Goal: Browse casually

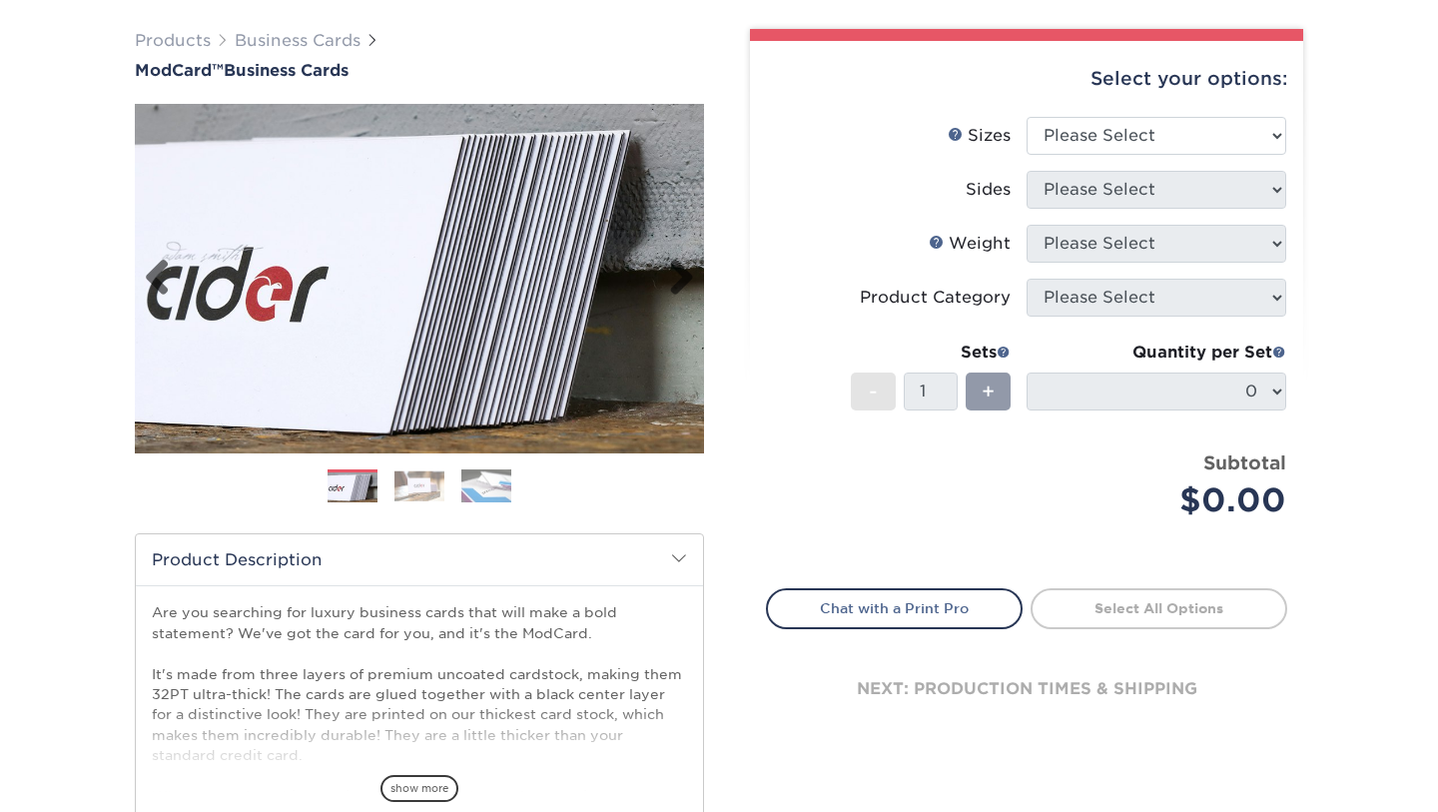
scroll to position [122, 0]
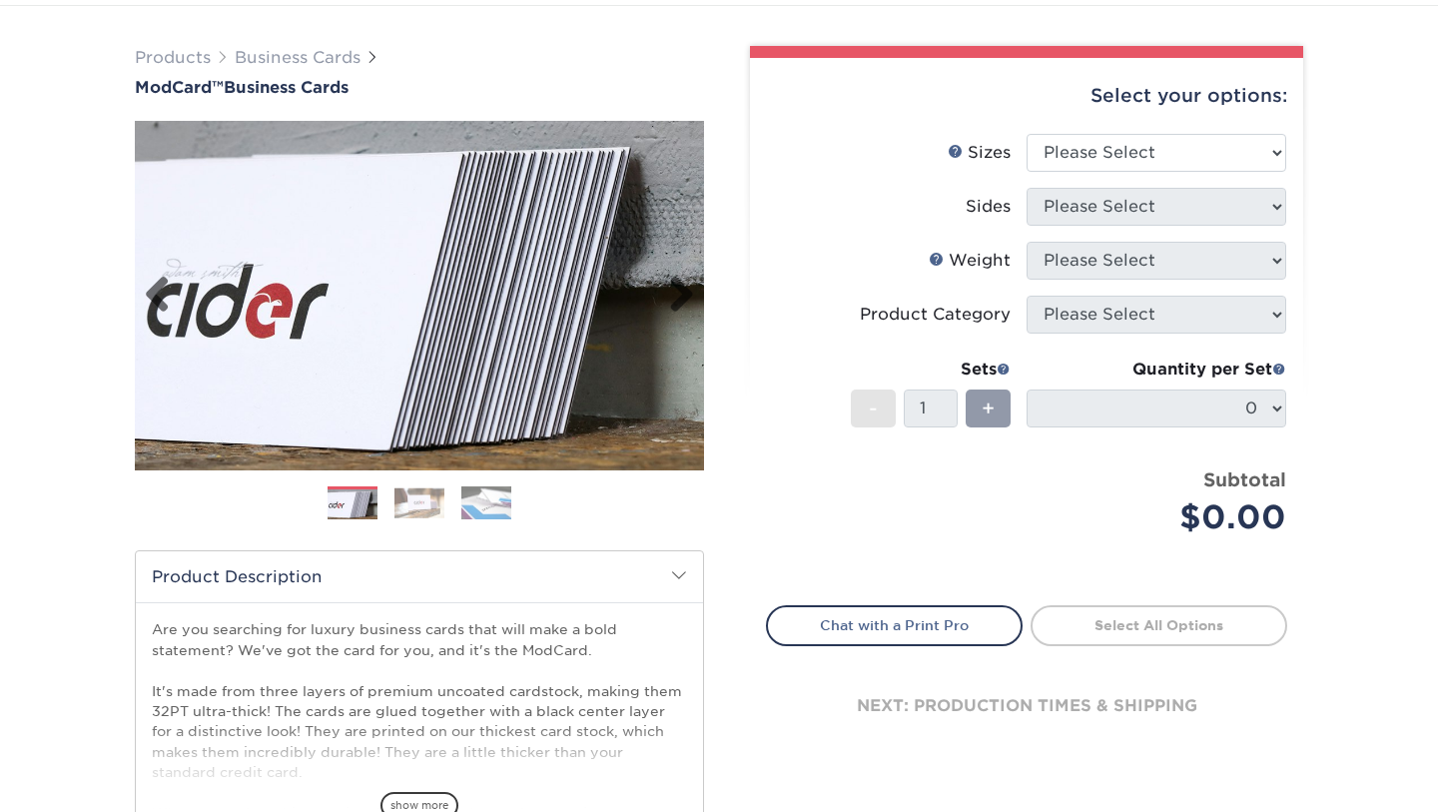
click at [433, 255] on img at bounding box center [419, 295] width 569 height 569
click at [419, 510] on img at bounding box center [420, 502] width 50 height 31
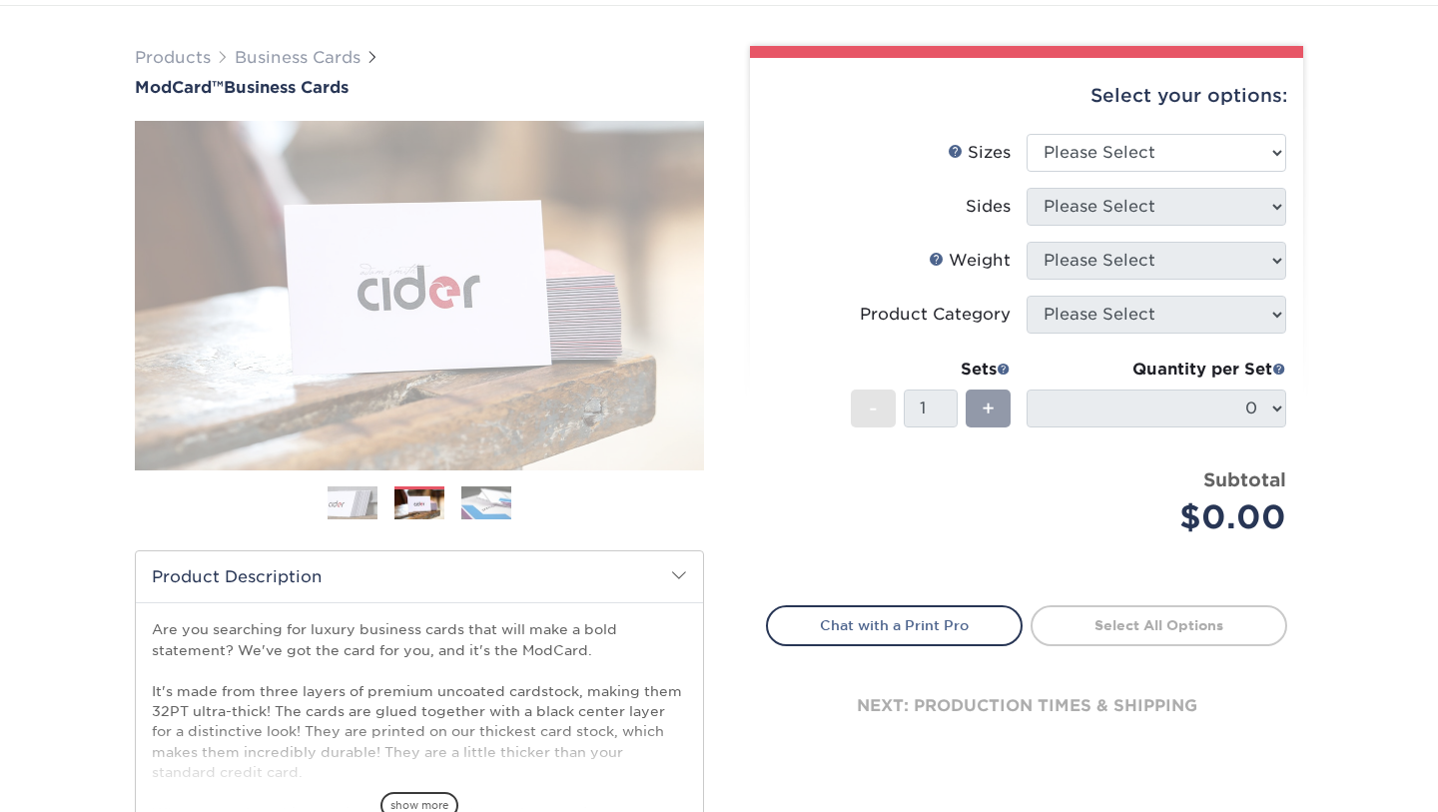
click at [481, 499] on img at bounding box center [486, 502] width 50 height 35
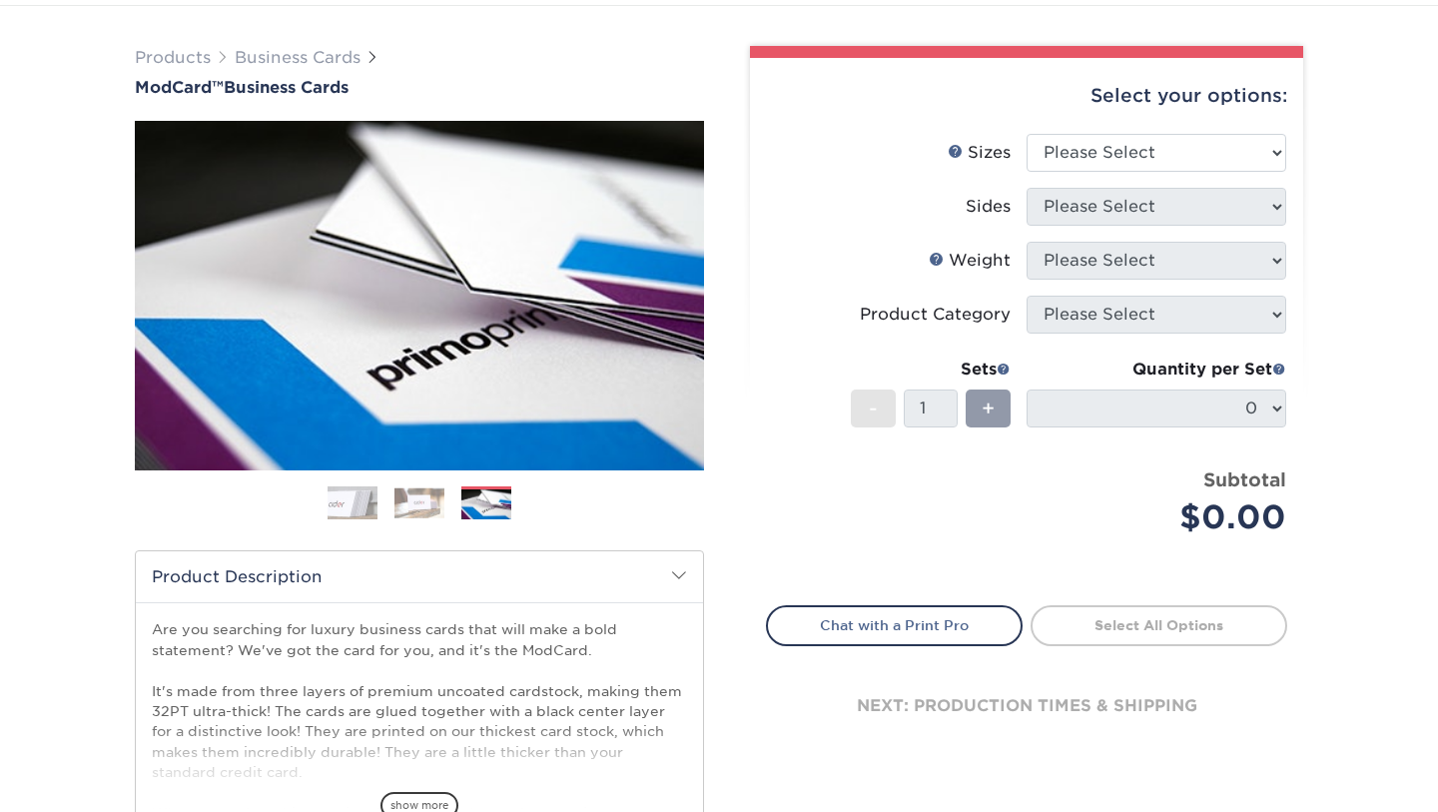
click at [427, 504] on img at bounding box center [420, 502] width 50 height 31
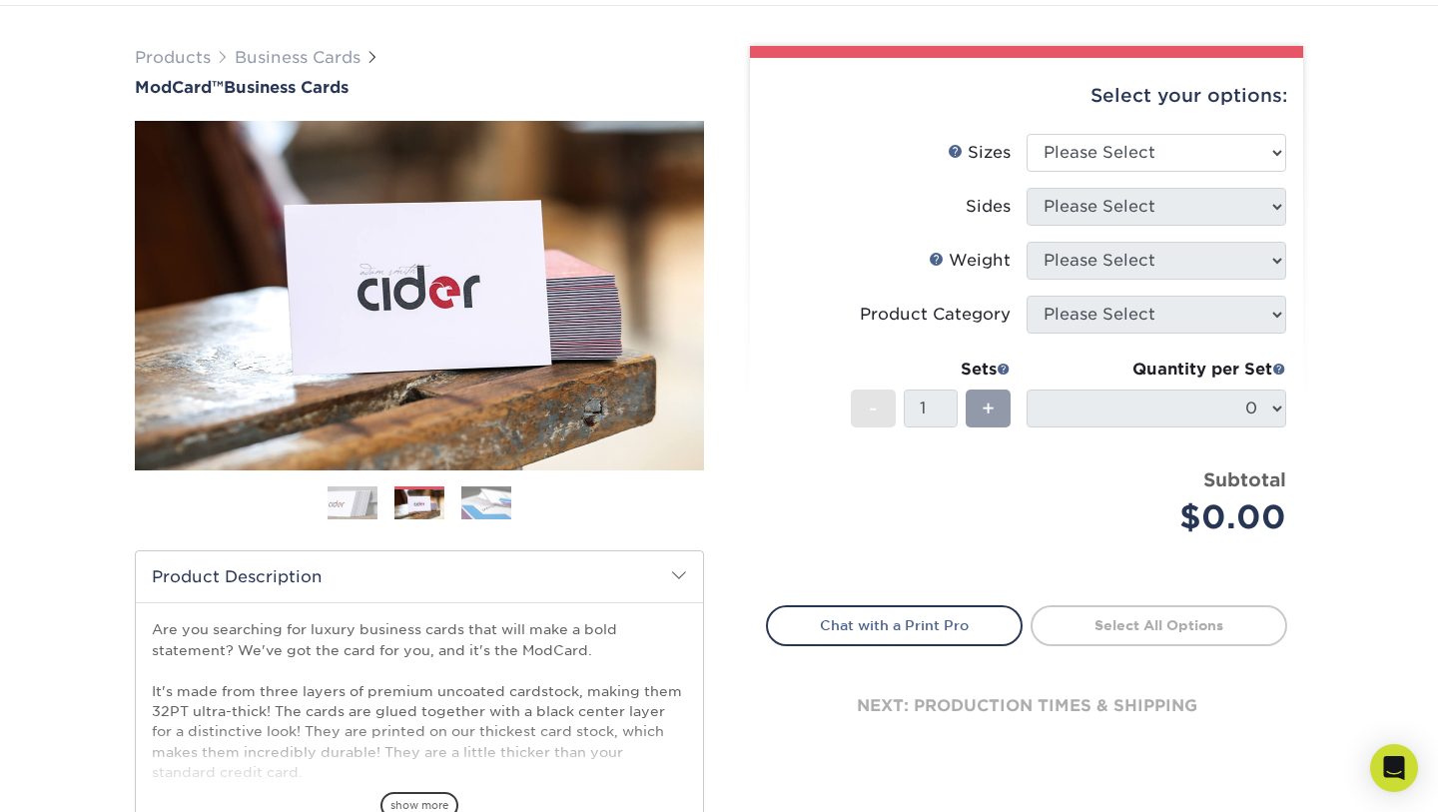
click at [472, 501] on img at bounding box center [486, 502] width 50 height 35
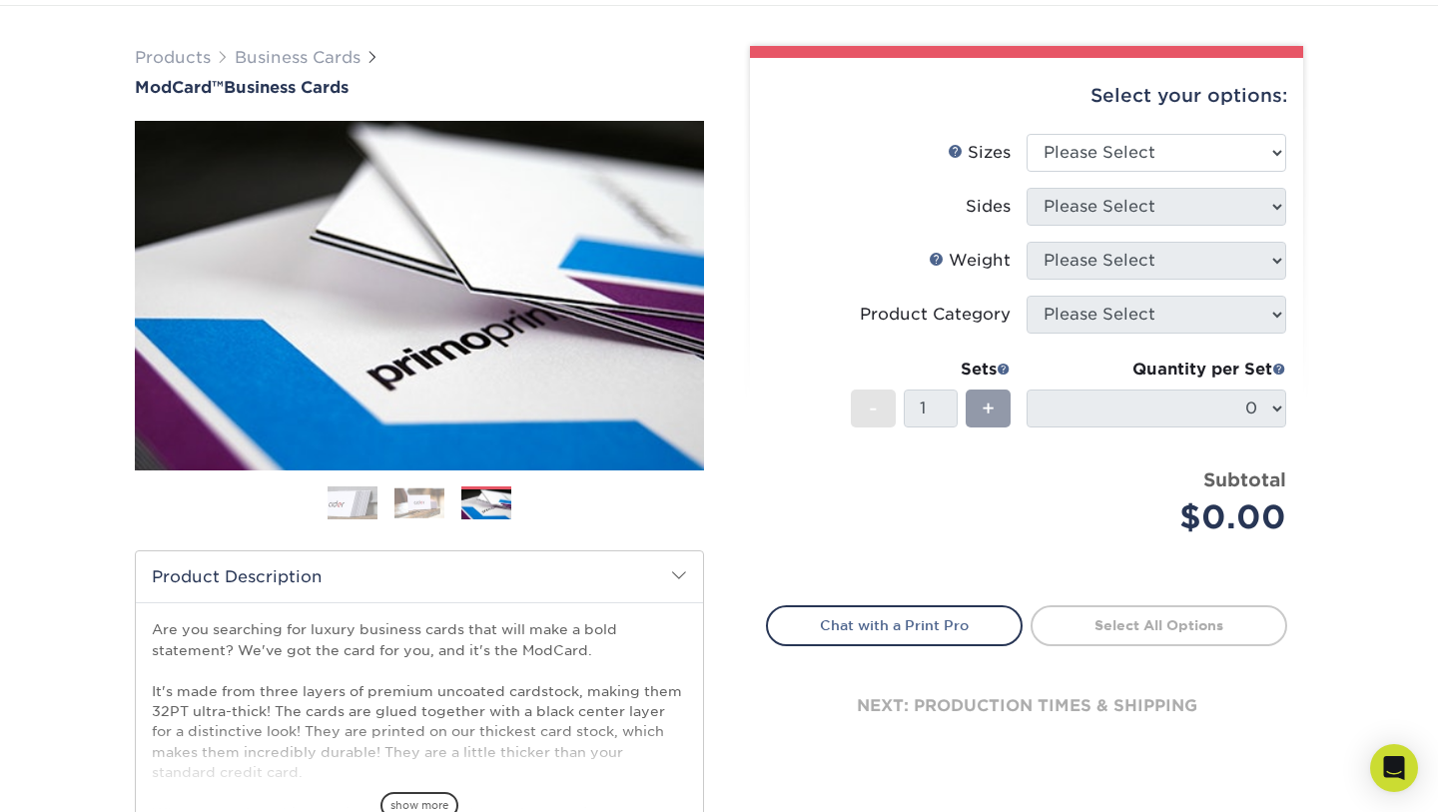
click at [353, 501] on img at bounding box center [353, 503] width 50 height 50
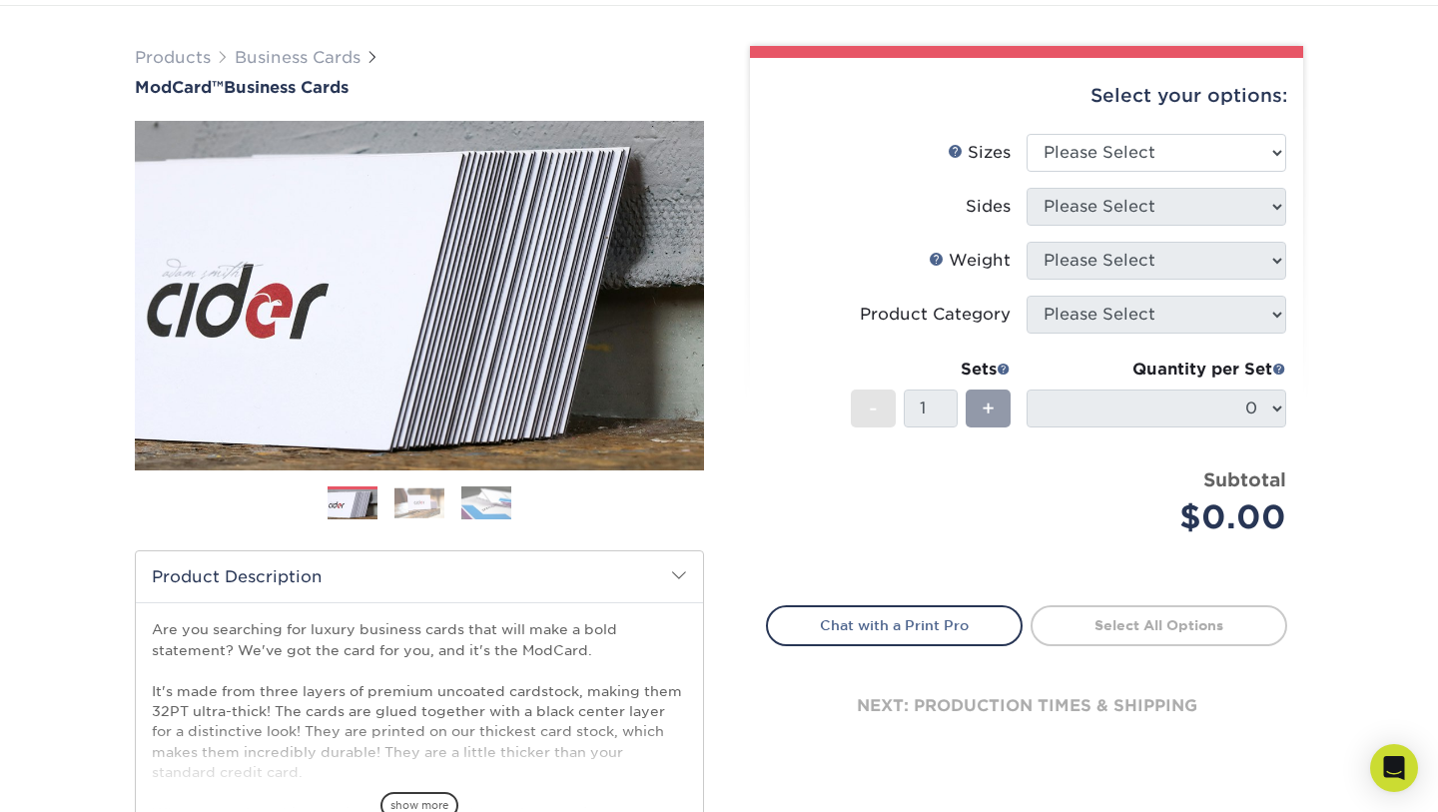
click at [392, 504] on ol at bounding box center [419, 510] width 569 height 48
click at [422, 514] on img at bounding box center [420, 502] width 50 height 31
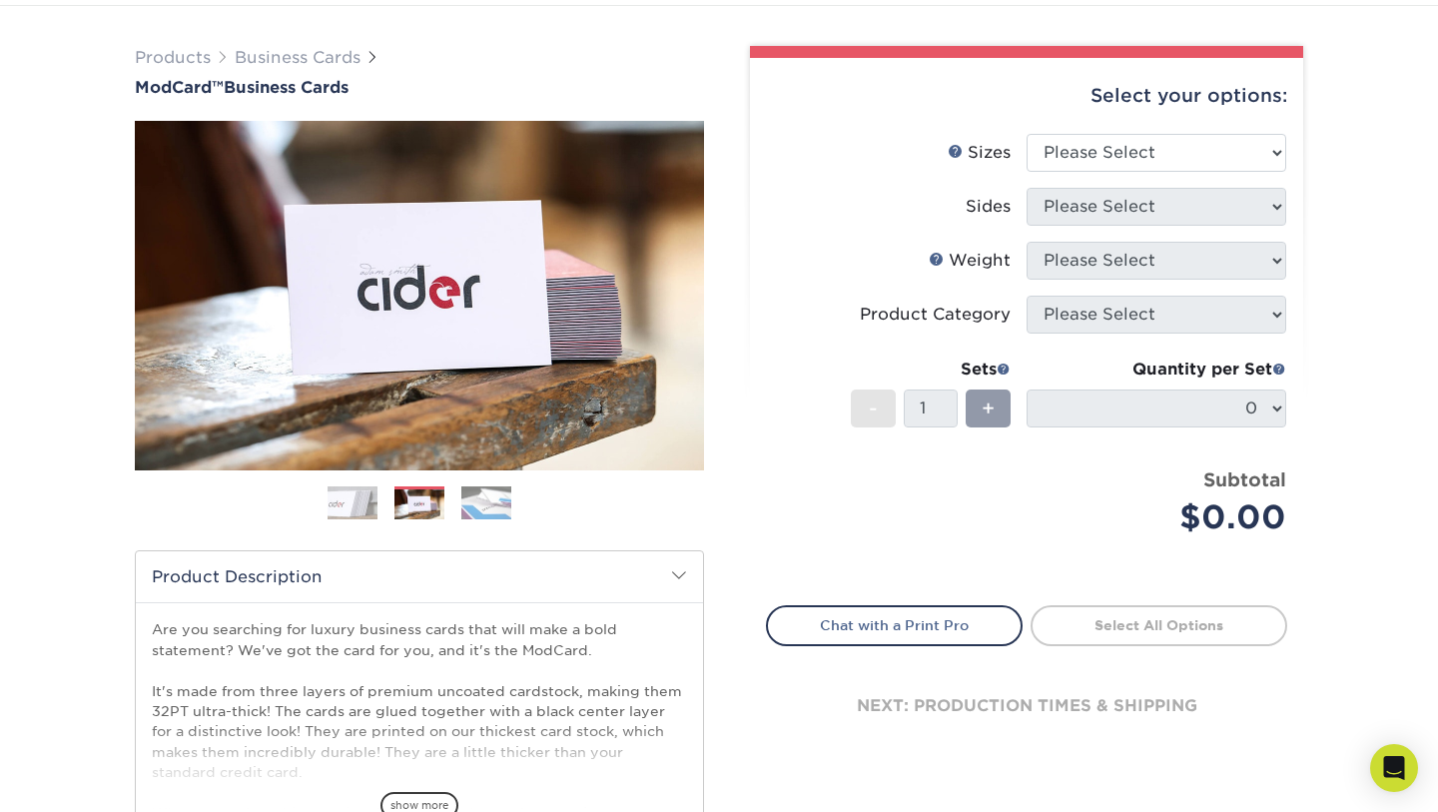
click at [361, 503] on img at bounding box center [353, 503] width 50 height 50
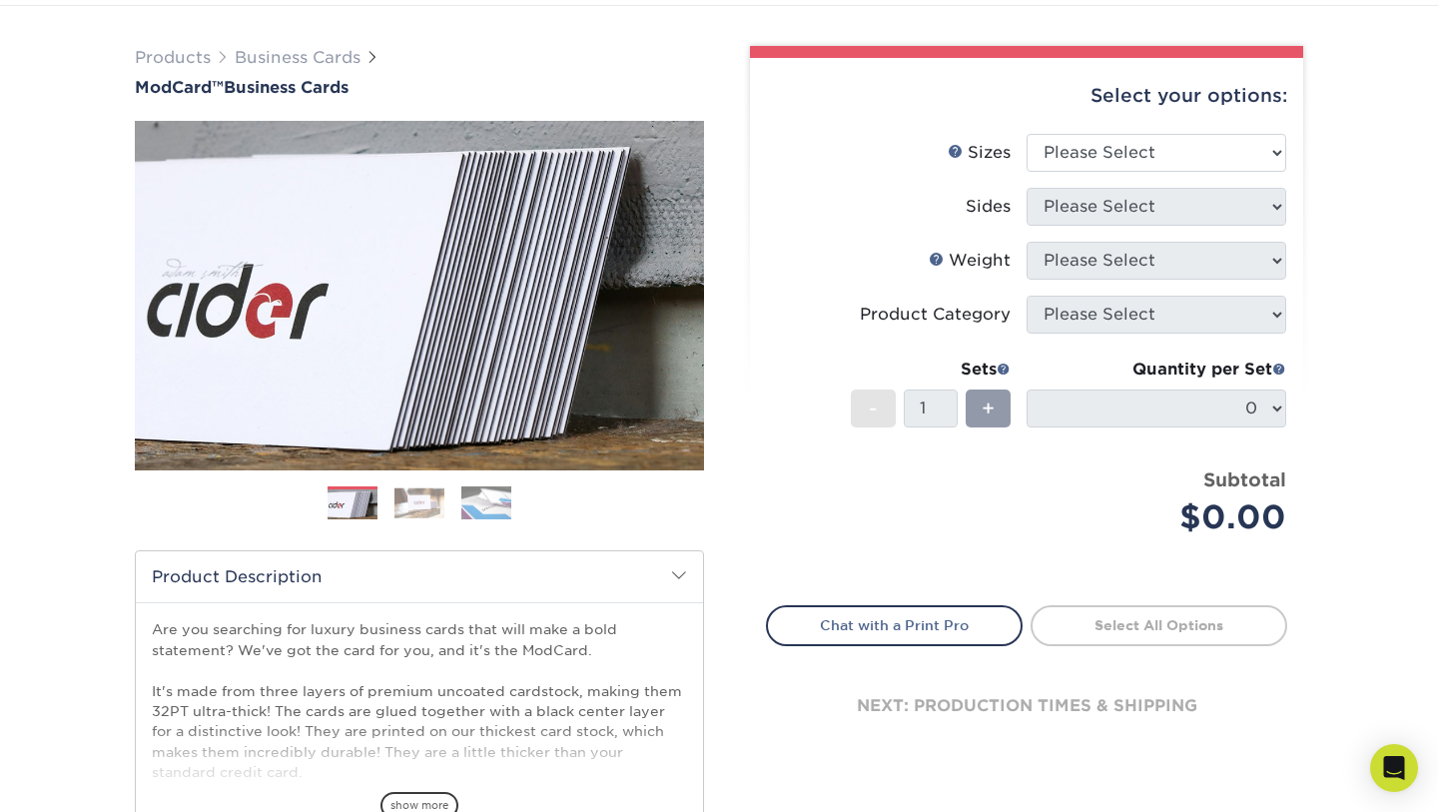
click at [472, 519] on ol at bounding box center [419, 510] width 569 height 48
click at [512, 510] on ol at bounding box center [419, 510] width 569 height 48
click at [495, 506] on img at bounding box center [486, 502] width 50 height 35
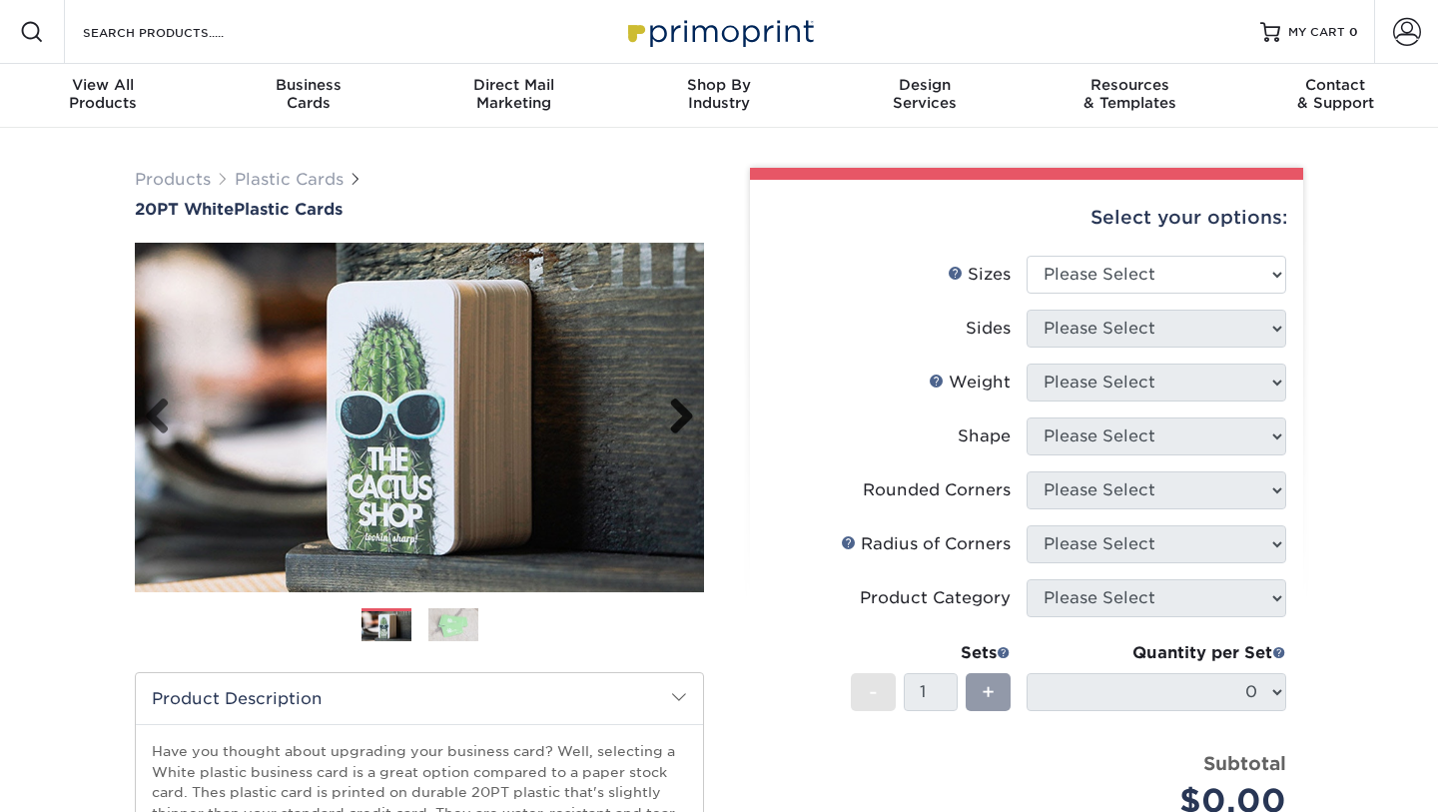
click at [682, 421] on link "Next" at bounding box center [674, 418] width 40 height 40
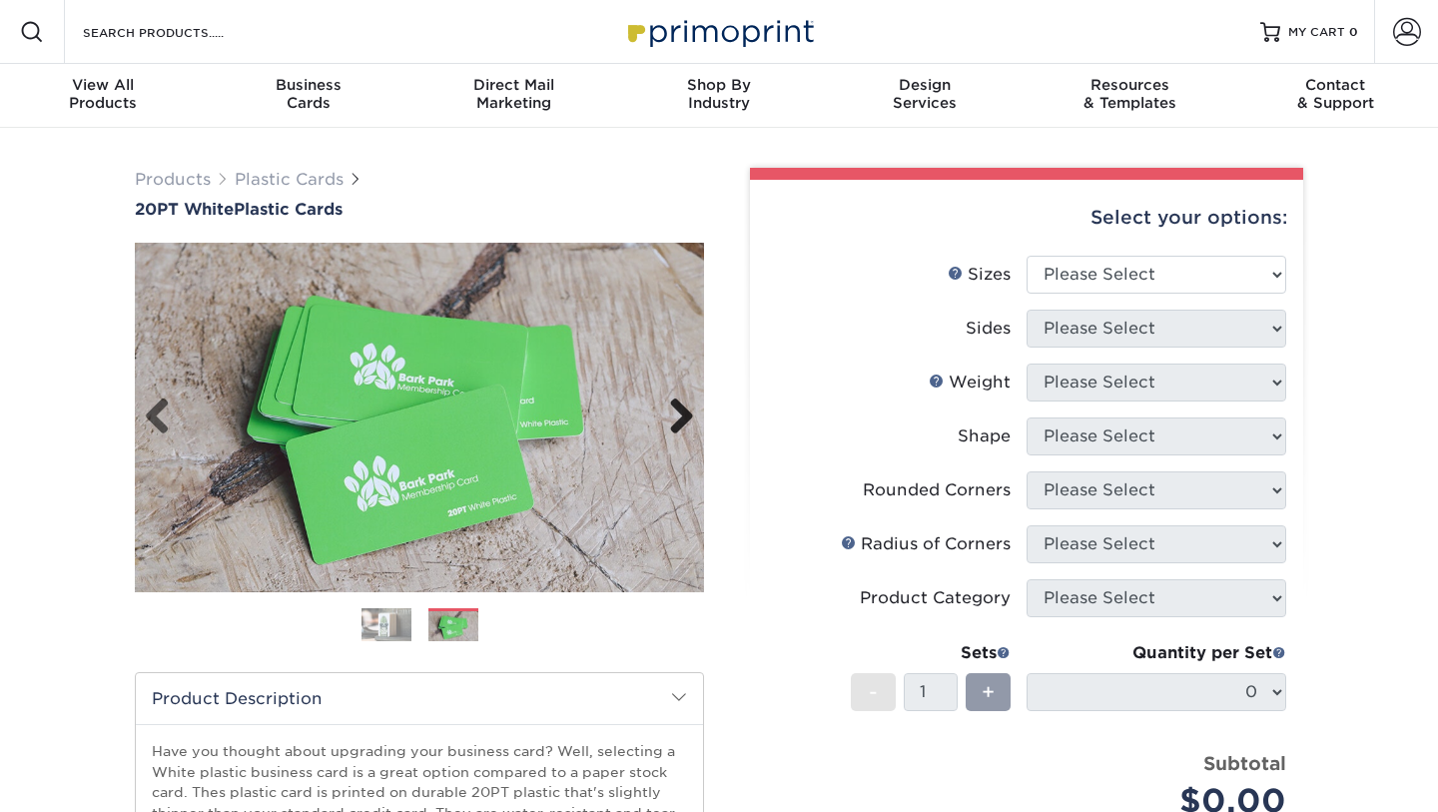
click at [682, 421] on link "Next" at bounding box center [674, 418] width 40 height 40
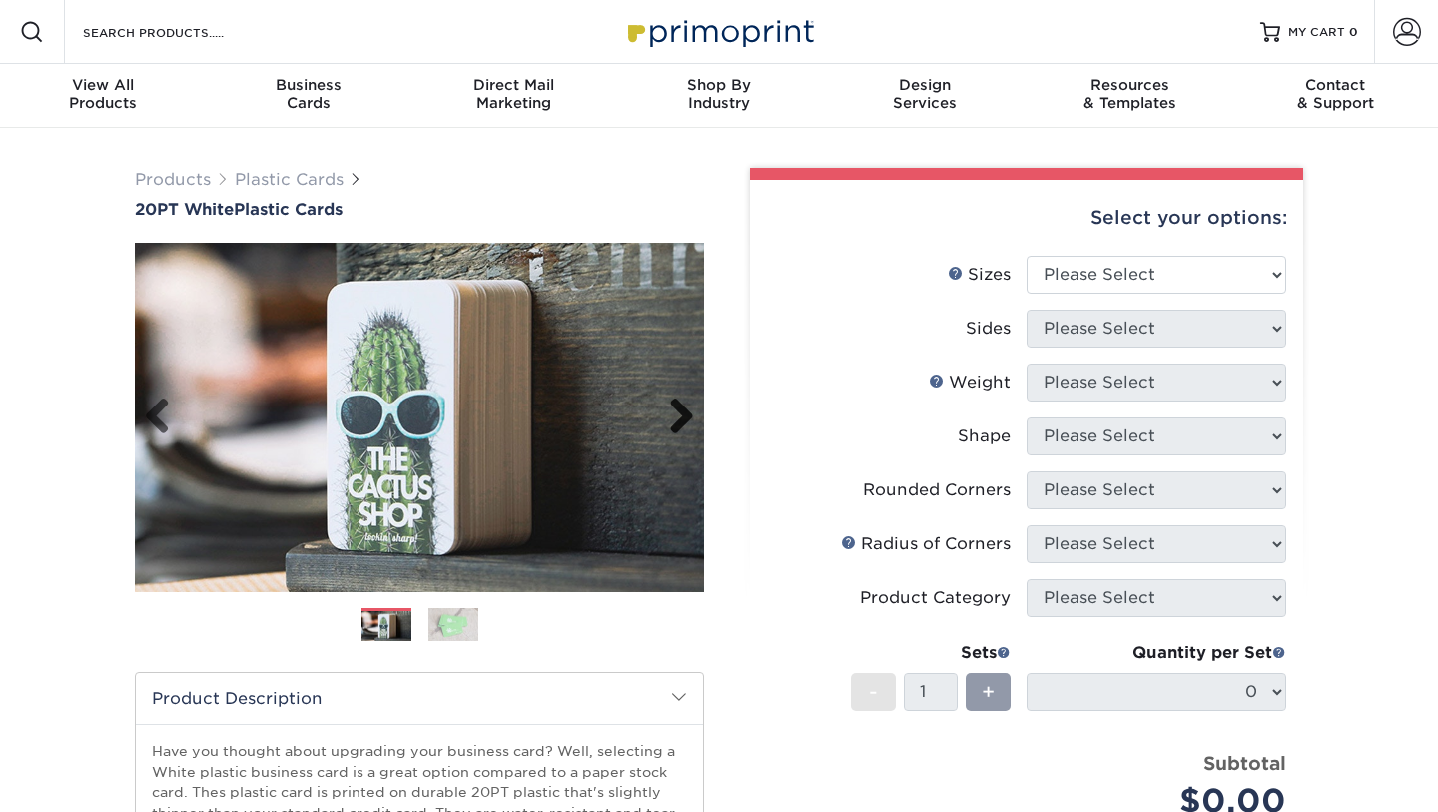
click at [682, 421] on link "Next" at bounding box center [674, 418] width 40 height 40
